Goal: Task Accomplishment & Management: Use online tool/utility

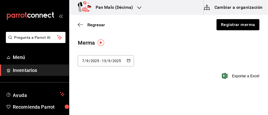
click at [130, 59] on \(Stroke\) "button" at bounding box center [130, 59] width 0 height 0
click at [93, 103] on li "Última semana" at bounding box center [103, 102] width 50 height 12
type input "2025-09-14"
type input "14"
type input "2025-09-19"
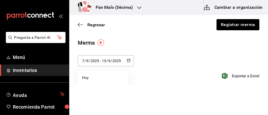
type input "19"
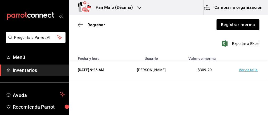
scroll to position [36, 0]
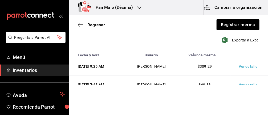
click at [250, 83] on td "Ver detalle" at bounding box center [249, 85] width 37 height 18
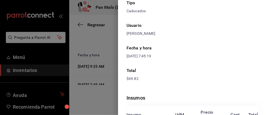
scroll to position [0, 0]
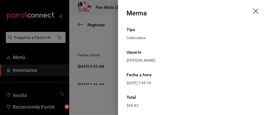
click at [256, 14] on icon "drag" at bounding box center [256, 12] width 6 height 6
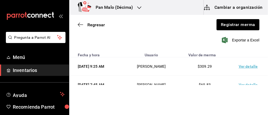
click at [253, 63] on td "Ver detalle" at bounding box center [249, 67] width 37 height 18
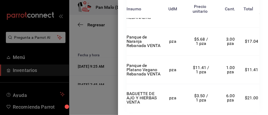
scroll to position [166, 0]
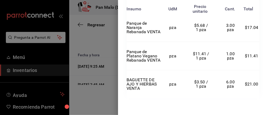
click at [93, 76] on div at bounding box center [134, 57] width 268 height 115
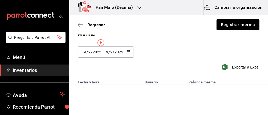
scroll to position [0, 0]
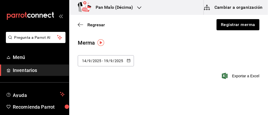
click at [130, 59] on \(Stroke\) "button" at bounding box center [130, 59] width 0 height 0
click at [105, 60] on input "19" at bounding box center [106, 61] width 5 height 4
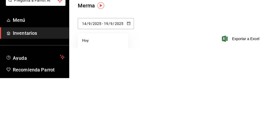
click at [168, 85] on html "Pregunta a Parrot AI Menú Inventarios Ayuda Recomienda Parrot Abril M Espinosa …" at bounding box center [134, 42] width 268 height 85
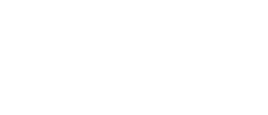
click at [169, 2] on html at bounding box center [134, 1] width 268 height 2
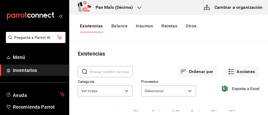
type input "36340c73-94e1-4ffc-8e70-5641b5614b16,62d2566f-a3bd-4000-8dc1-406bdbf1afd5,40f0e…"
click at [240, 73] on button "Acciones" at bounding box center [242, 71] width 34 height 11
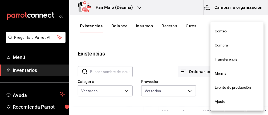
click at [224, 74] on span "Merma" at bounding box center [237, 74] width 45 height 6
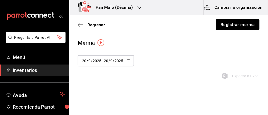
click at [241, 23] on button "Registrar merma" at bounding box center [237, 24] width 43 height 11
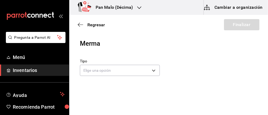
click at [140, 67] on body "Pregunta a Parrot AI Menú Inventarios Ayuda Recomienda Parrot [PERSON_NAME] Sug…" at bounding box center [134, 42] width 268 height 85
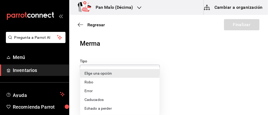
click at [107, 98] on li "Caducados" at bounding box center [119, 100] width 79 height 9
type input "EXPIRED"
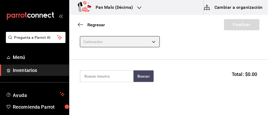
scroll to position [32, 0]
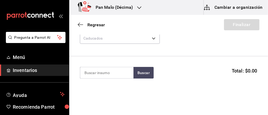
click at [119, 71] on input at bounding box center [106, 72] width 53 height 11
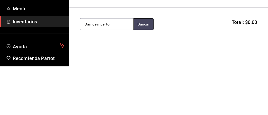
click at [144, 76] on button "Buscar" at bounding box center [144, 73] width 20 height 12
click at [86, 71] on input "Oan de muerto" at bounding box center [106, 72] width 53 height 11
type input "Pan de muerto"
click at [147, 69] on button "Buscar" at bounding box center [144, 73] width 20 height 12
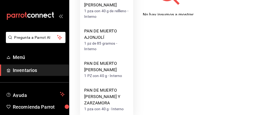
scroll to position [73, 0]
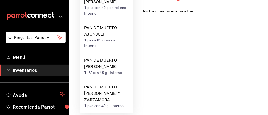
click at [109, 70] on div "PAN DE MUERTO [PERSON_NAME]" at bounding box center [106, 63] width 45 height 13
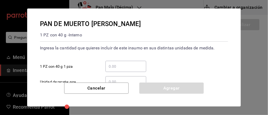
click at [123, 65] on input "​ 1 PZ con 40 g 1 pza" at bounding box center [126, 66] width 41 height 6
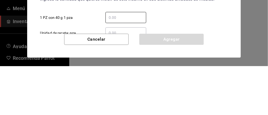
type input "2"
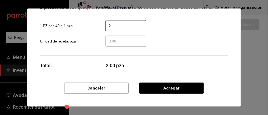
scroll to position [42, 0]
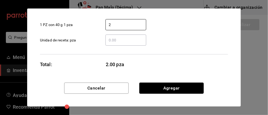
click at [175, 94] on button "Agregar" at bounding box center [171, 88] width 65 height 11
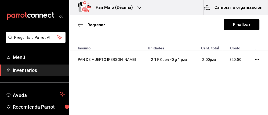
scroll to position [54, 0]
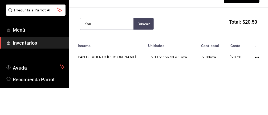
type input "Kou"
click at [142, 54] on button "Buscar" at bounding box center [144, 52] width 20 height 12
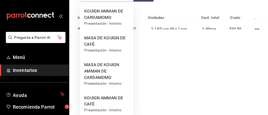
scroll to position [60, 0]
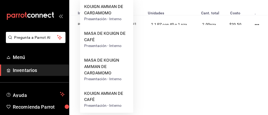
click at [107, 101] on div "KOUIGN AMMAN DE CAFÉ" at bounding box center [106, 97] width 45 height 13
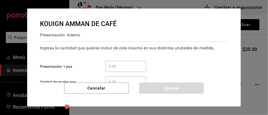
scroll to position [0, 0]
click at [131, 67] on input "​ Presentación 1 pza" at bounding box center [126, 66] width 41 height 6
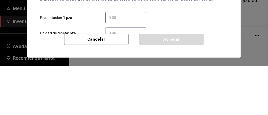
type input "2"
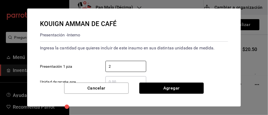
click at [188, 88] on button "Agregar" at bounding box center [171, 88] width 65 height 11
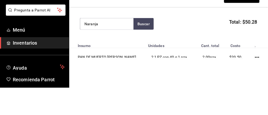
type input "Naranja"
click at [141, 52] on button "Buscar" at bounding box center [144, 52] width 20 height 12
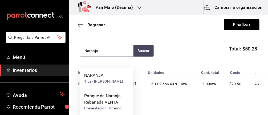
scroll to position [72, 0]
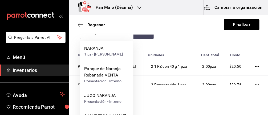
click at [112, 73] on div "Panque de Naranja Rebanada VENTA" at bounding box center [106, 72] width 45 height 13
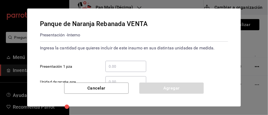
click at [128, 66] on input "​ Presentación 1 pza" at bounding box center [126, 66] width 41 height 6
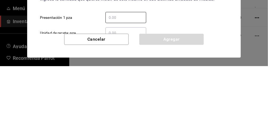
type input "2"
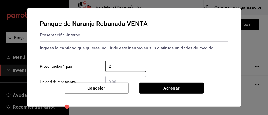
click at [194, 85] on button "Agregar" at bounding box center [171, 88] width 65 height 11
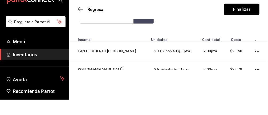
type input "Pan de muerto"
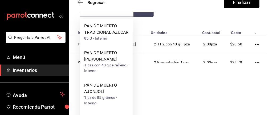
scroll to position [30, 0]
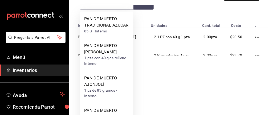
click at [112, 55] on div "PAN DE MUERTO [PERSON_NAME]" at bounding box center [106, 49] width 45 height 13
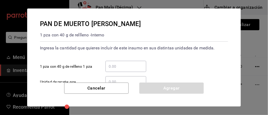
click at [127, 66] on input "​ 1 pza con 40 g de rellleno 1 pza" at bounding box center [126, 66] width 41 height 6
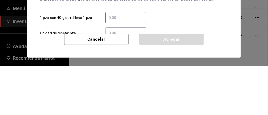
type input "1"
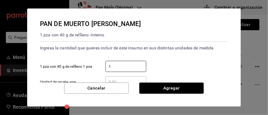
click at [171, 93] on button "Agregar" at bounding box center [171, 88] width 65 height 11
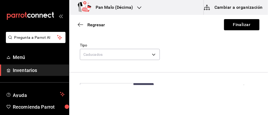
scroll to position [15, 0]
click at [102, 90] on input at bounding box center [106, 90] width 53 height 11
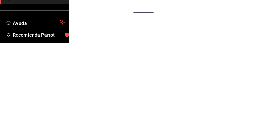
type input "Pan de muert"
click at [139, 86] on button "Buscar" at bounding box center [144, 90] width 20 height 12
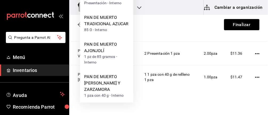
scroll to position [130, 0]
click at [110, 86] on div "PAN DE MUERTO [PERSON_NAME] Y ZARZAMORA" at bounding box center [106, 83] width 45 height 19
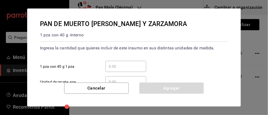
click at [122, 63] on input "​ 1 pza con 40 g 1 pza" at bounding box center [126, 66] width 41 height 6
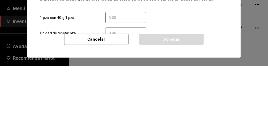
type input "2"
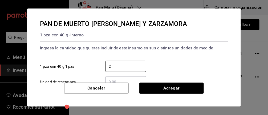
click at [171, 89] on button "Agregar" at bounding box center [171, 88] width 65 height 11
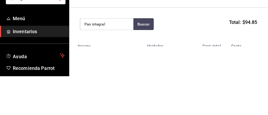
click at [138, 60] on button "Buscar" at bounding box center [144, 63] width 20 height 12
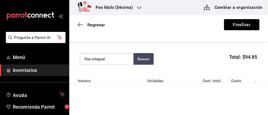
scroll to position [40, 0]
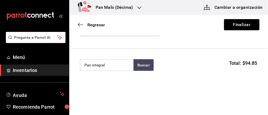
click at [121, 63] on input "Pan integral" at bounding box center [106, 65] width 53 height 11
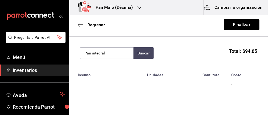
scroll to position [50, 0]
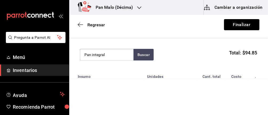
click at [113, 55] on input "Pan integral" at bounding box center [106, 54] width 53 height 11
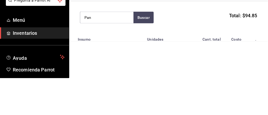
type input "Pa"
type input "Integral"
click at [143, 52] on button "Buscar" at bounding box center [144, 55] width 20 height 12
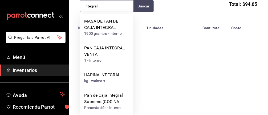
scroll to position [51, 0]
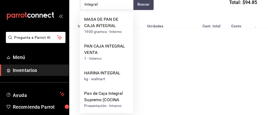
click at [118, 55] on div "PAN CAJA INTEGRAL VENTA" at bounding box center [106, 49] width 45 height 13
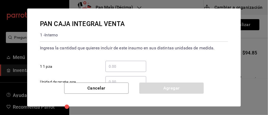
click at [130, 66] on input "​ 1 1 pza" at bounding box center [126, 66] width 41 height 6
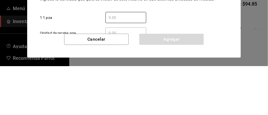
type input "1"
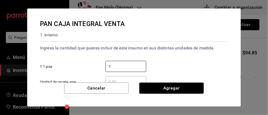
click at [189, 87] on button "Agregar" at bounding box center [171, 88] width 65 height 11
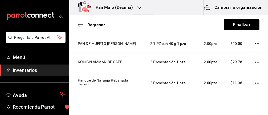
scroll to position [95, 0]
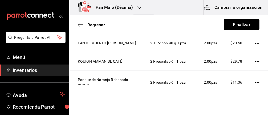
click at [245, 27] on button "Finalizar" at bounding box center [241, 24] width 35 height 11
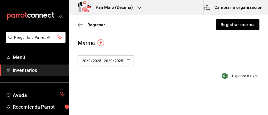
click at [243, 25] on button "Registrar merma" at bounding box center [237, 24] width 43 height 11
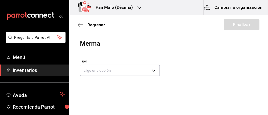
click at [91, 74] on body "Pregunta a Parrot AI Menú Inventarios Ayuda Recomienda Parrot [PERSON_NAME] Sug…" at bounding box center [134, 42] width 268 height 85
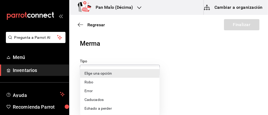
click at [86, 96] on li "Caducados" at bounding box center [119, 100] width 79 height 9
type input "EXPIRED"
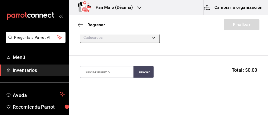
scroll to position [34, 0]
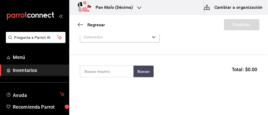
click at [85, 73] on input at bounding box center [106, 71] width 53 height 11
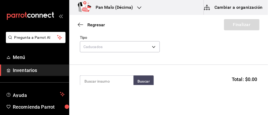
scroll to position [26, 0]
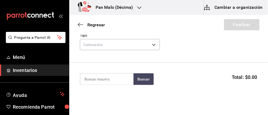
click at [86, 84] on input at bounding box center [106, 79] width 53 height 11
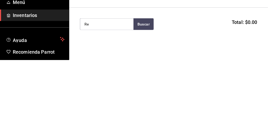
type input "R"
type input "Naranja"
click at [144, 83] on button "Buscar" at bounding box center [144, 80] width 20 height 12
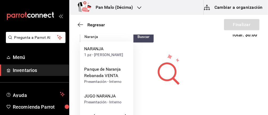
scroll to position [75, 0]
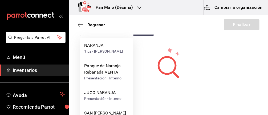
click at [118, 69] on div "Panque de Naranja Rebanada VENTA" at bounding box center [106, 69] width 45 height 13
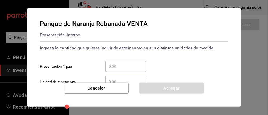
click at [134, 66] on input "​ Presentación 1 pza" at bounding box center [126, 66] width 41 height 6
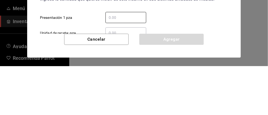
type input "1"
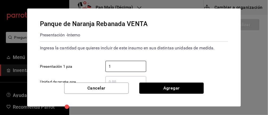
click at [187, 94] on button "Agregar" at bounding box center [171, 88] width 65 height 11
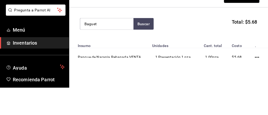
type input "Baguet"
click at [144, 48] on button "Buscar" at bounding box center [144, 52] width 20 height 12
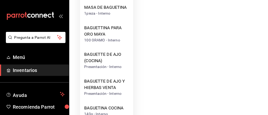
scroll to position [114, 0]
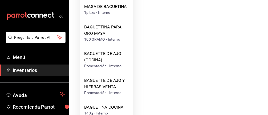
click at [108, 84] on div "BAGUETTE DE AJO Y HIERBAS VENTA" at bounding box center [106, 84] width 45 height 13
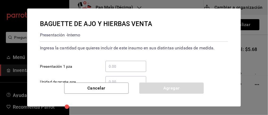
click at [123, 63] on input "​ Presentación 1 pza" at bounding box center [126, 66] width 41 height 6
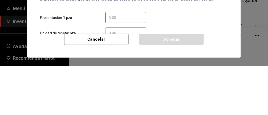
type input "5"
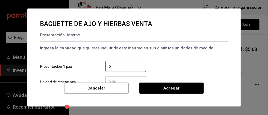
click at [186, 88] on button "Agregar" at bounding box center [171, 88] width 65 height 11
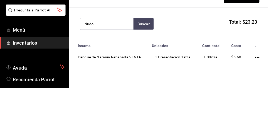
scroll to position [53, 0]
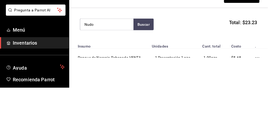
type input "Nudo"
click at [146, 50] on button "Buscar" at bounding box center [144, 52] width 20 height 12
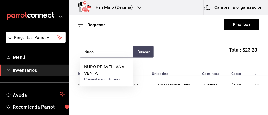
click at [101, 70] on div "NUDO DE AVELLANA VENTA" at bounding box center [106, 70] width 45 height 13
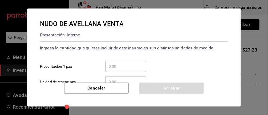
click at [119, 67] on input "​ Presentación 1 pza" at bounding box center [126, 66] width 41 height 6
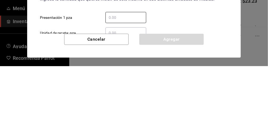
type input "3"
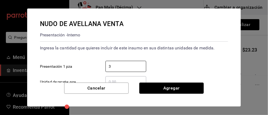
click at [182, 90] on button "Agregar" at bounding box center [171, 88] width 65 height 11
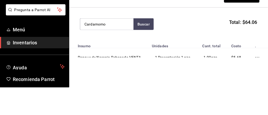
type input "Cardamomo"
click at [139, 52] on button "Buscar" at bounding box center [144, 52] width 20 height 12
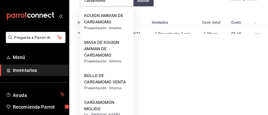
scroll to position [55, 0]
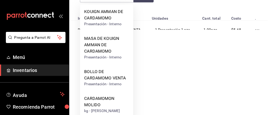
click at [112, 81] on div "BOLLO DE CARDAMOMO VENTA" at bounding box center [106, 75] width 45 height 13
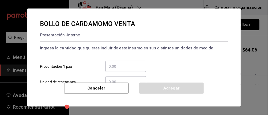
scroll to position [0, 0]
click at [123, 67] on input "​ Presentación 1 pza" at bounding box center [126, 66] width 41 height 6
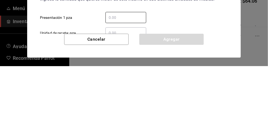
type input "2"
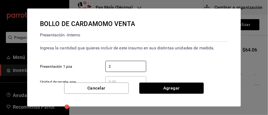
click at [171, 91] on button "Agregar" at bounding box center [171, 88] width 65 height 11
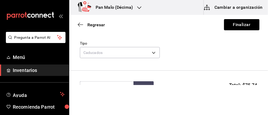
scroll to position [18, 0]
click at [118, 82] on input at bounding box center [106, 87] width 53 height 11
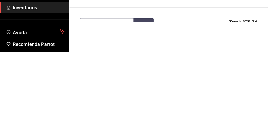
type input "Tiramisu"
click at [143, 89] on button "Buscar" at bounding box center [144, 87] width 20 height 12
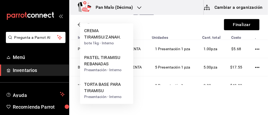
scroll to position [89, 0]
click at [115, 66] on div "PASTEL TIRAMISU REBANADAS" at bounding box center [106, 61] width 45 height 13
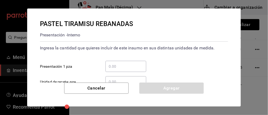
click at [132, 65] on input "​ Presentación 1 pza" at bounding box center [126, 66] width 41 height 6
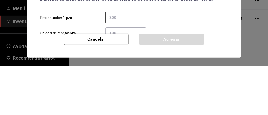
type input "1"
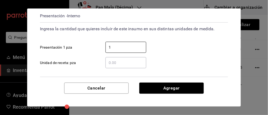
scroll to position [42, 0]
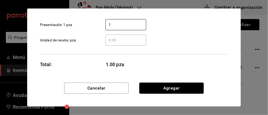
click at [187, 86] on button "Agregar" at bounding box center [171, 88] width 65 height 11
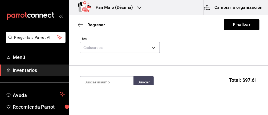
scroll to position [26, 0]
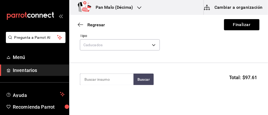
click at [111, 78] on input at bounding box center [106, 79] width 53 height 11
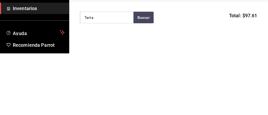
scroll to position [27, 0]
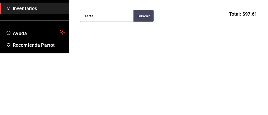
type input "Tarta"
click at [143, 79] on button "Buscar" at bounding box center [144, 78] width 20 height 12
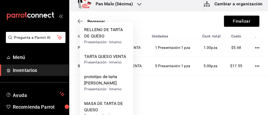
scroll to position [15, 0]
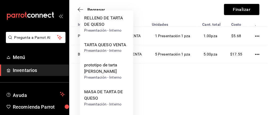
click at [113, 45] on div "TARTA QUESO VENTA" at bounding box center [105, 45] width 42 height 6
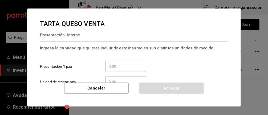
scroll to position [0, 0]
click at [121, 65] on input "​ Presentación 1 pza" at bounding box center [126, 66] width 41 height 6
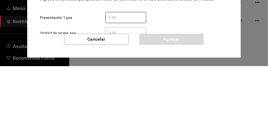
type input "1"
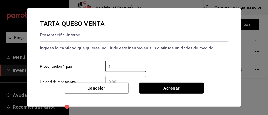
click at [179, 93] on button "Agregar" at bounding box center [171, 88] width 65 height 11
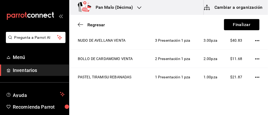
scroll to position [135, 0]
click at [155, 74] on td "1 Presentación 1 pza" at bounding box center [173, 77] width 49 height 18
click at [239, 26] on button "Finalizar" at bounding box center [241, 24] width 35 height 11
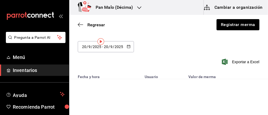
scroll to position [36, 0]
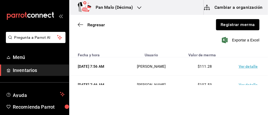
click at [235, 25] on button "Registrar merma" at bounding box center [237, 24] width 43 height 11
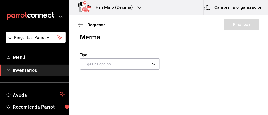
scroll to position [28, 0]
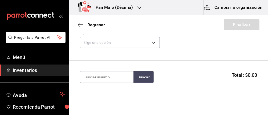
click at [140, 46] on body "Pregunta a Parrot AI Menú Inventarios Ayuda Recomienda Parrot [PERSON_NAME] Sug…" at bounding box center [134, 42] width 268 height 85
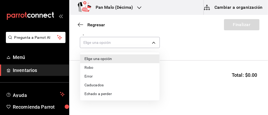
click at [102, 86] on li "Caducados" at bounding box center [119, 85] width 79 height 9
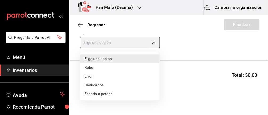
type input "EXPIRED"
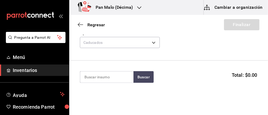
click at [106, 77] on input at bounding box center [106, 77] width 53 height 11
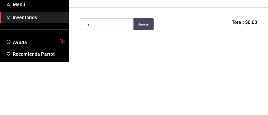
type input "Flan"
click at [142, 75] on button "Buscar" at bounding box center [144, 77] width 20 height 12
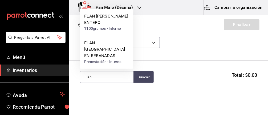
click at [109, 56] on div "FLAN [GEOGRAPHIC_DATA] EN REBANADAS" at bounding box center [106, 49] width 45 height 19
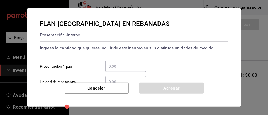
click at [122, 65] on input "​ Presentación 1 pza" at bounding box center [126, 66] width 41 height 6
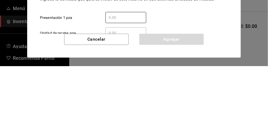
type input "4"
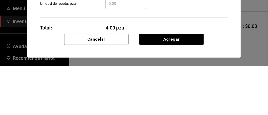
scroll to position [42, 0]
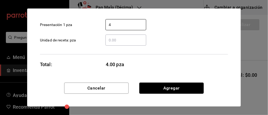
click at [175, 85] on button "Agregar" at bounding box center [171, 88] width 65 height 11
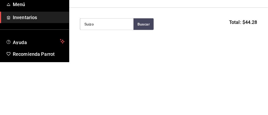
type input "Suizo"
click at [146, 77] on button "Buscar" at bounding box center [144, 77] width 20 height 12
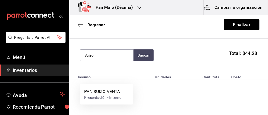
scroll to position [54, 0]
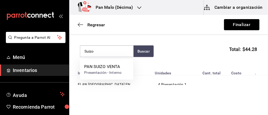
click at [117, 71] on div "Presentación - Interno" at bounding box center [102, 73] width 37 height 6
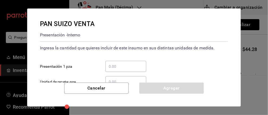
click at [130, 67] on input "​ Presentación 1 pza" at bounding box center [126, 66] width 41 height 6
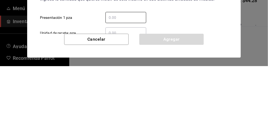
type input "1"
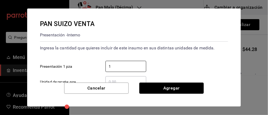
click at [169, 88] on button "Agregar" at bounding box center [171, 88] width 65 height 11
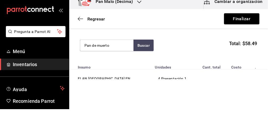
type input "Pan de muerto"
click at [141, 47] on button "Buscar" at bounding box center [144, 52] width 20 height 12
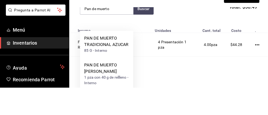
scroll to position [71, 0]
